Goal: Browse casually: Explore the website without a specific task or goal

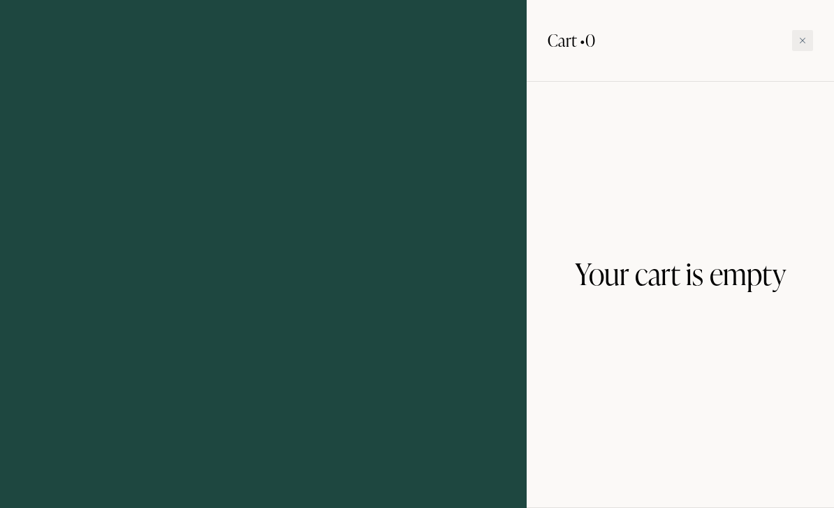
click at [806, 41] on div at bounding box center [802, 40] width 21 height 21
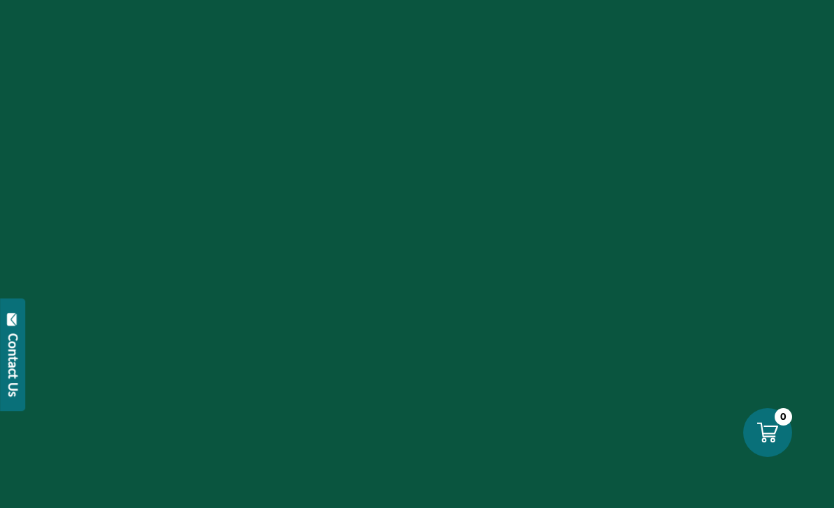
click at [734, 295] on div at bounding box center [417, 254] width 834 height 508
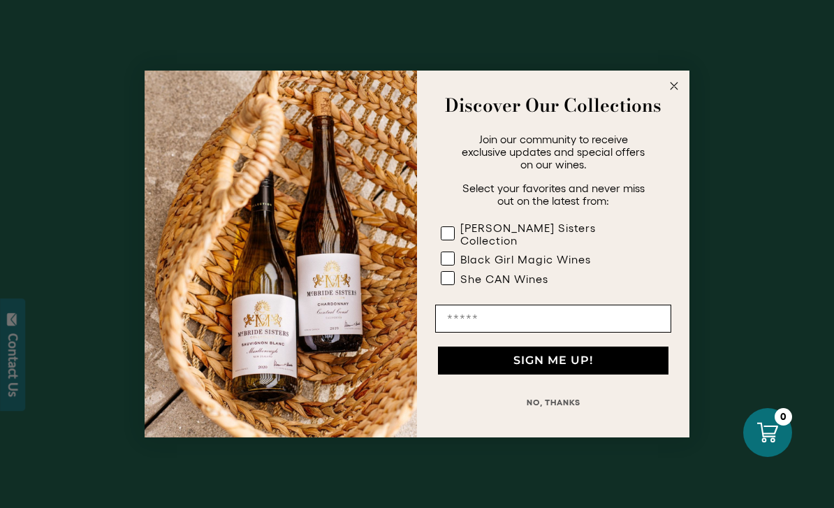
click at [572, 397] on button "NO, THANKS" at bounding box center [553, 402] width 236 height 28
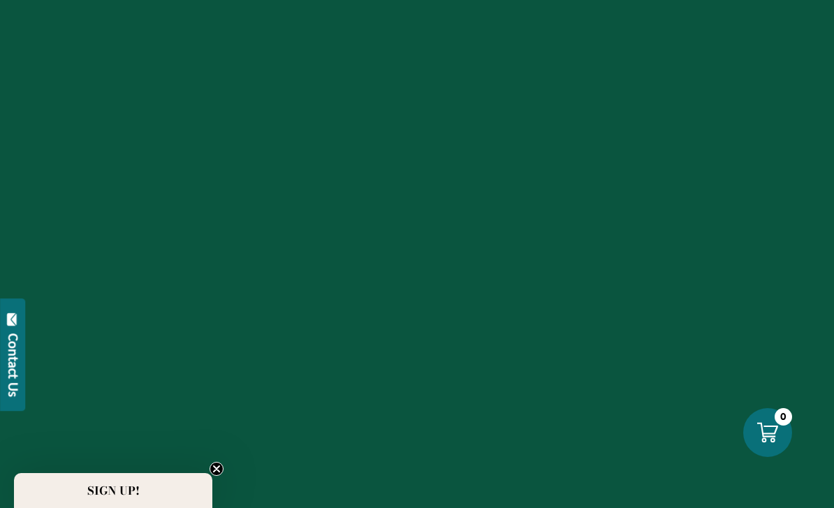
click at [214, 470] on circle "Close teaser" at bounding box center [216, 468] width 13 height 13
